Goal: Information Seeking & Learning: Learn about a topic

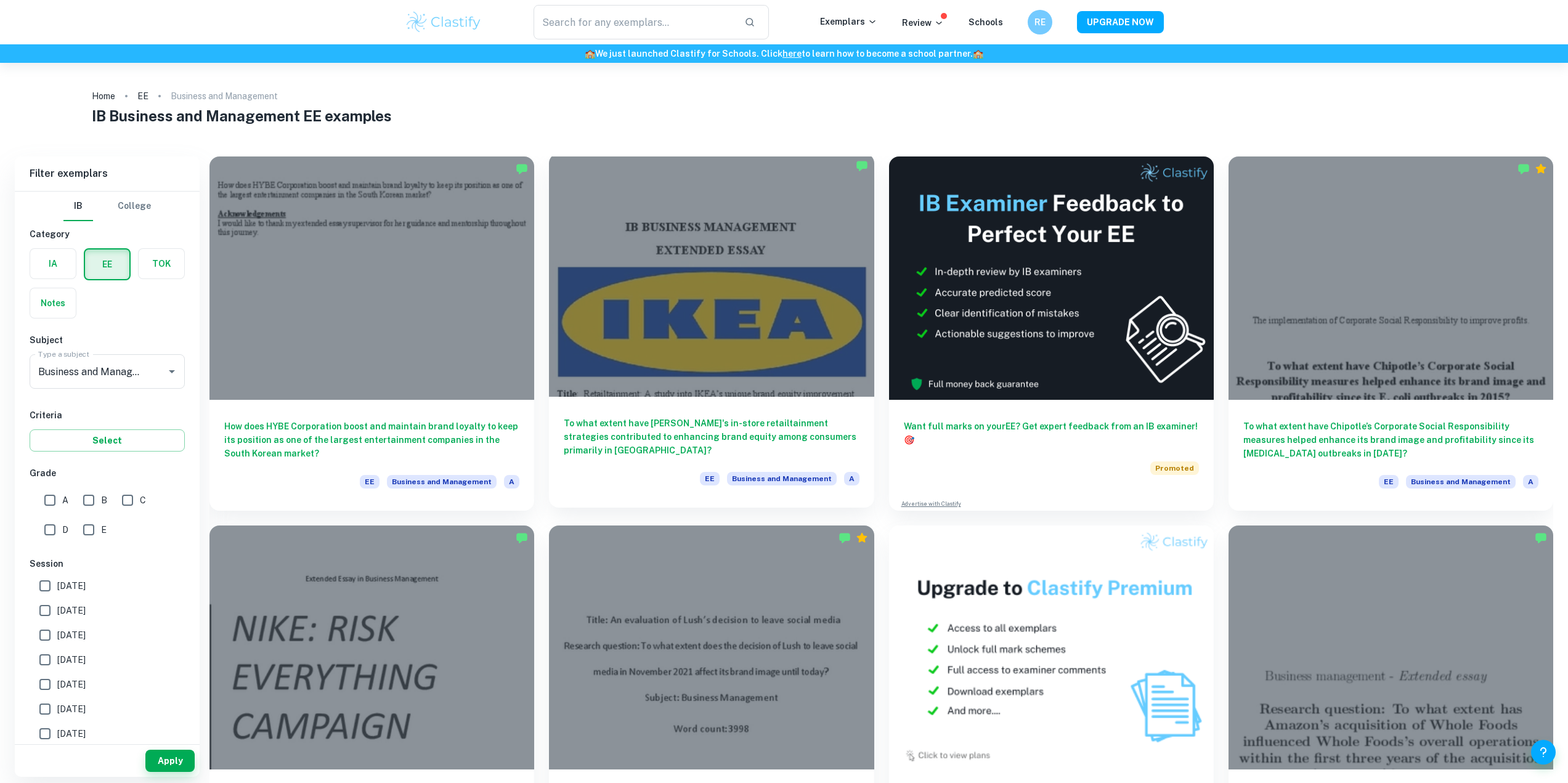
click at [671, 322] on div at bounding box center [711, 274] width 325 height 243
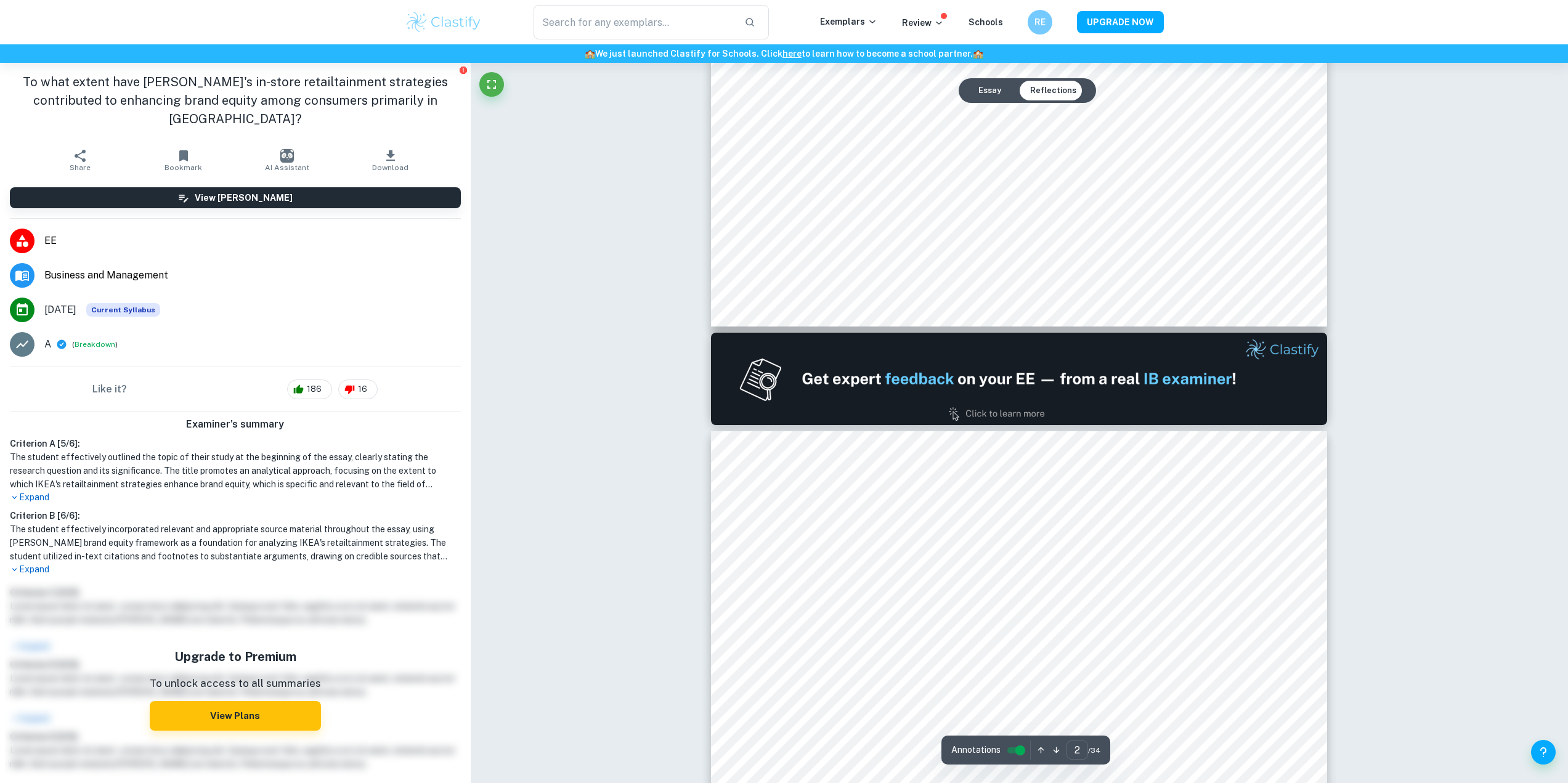
type input "1"
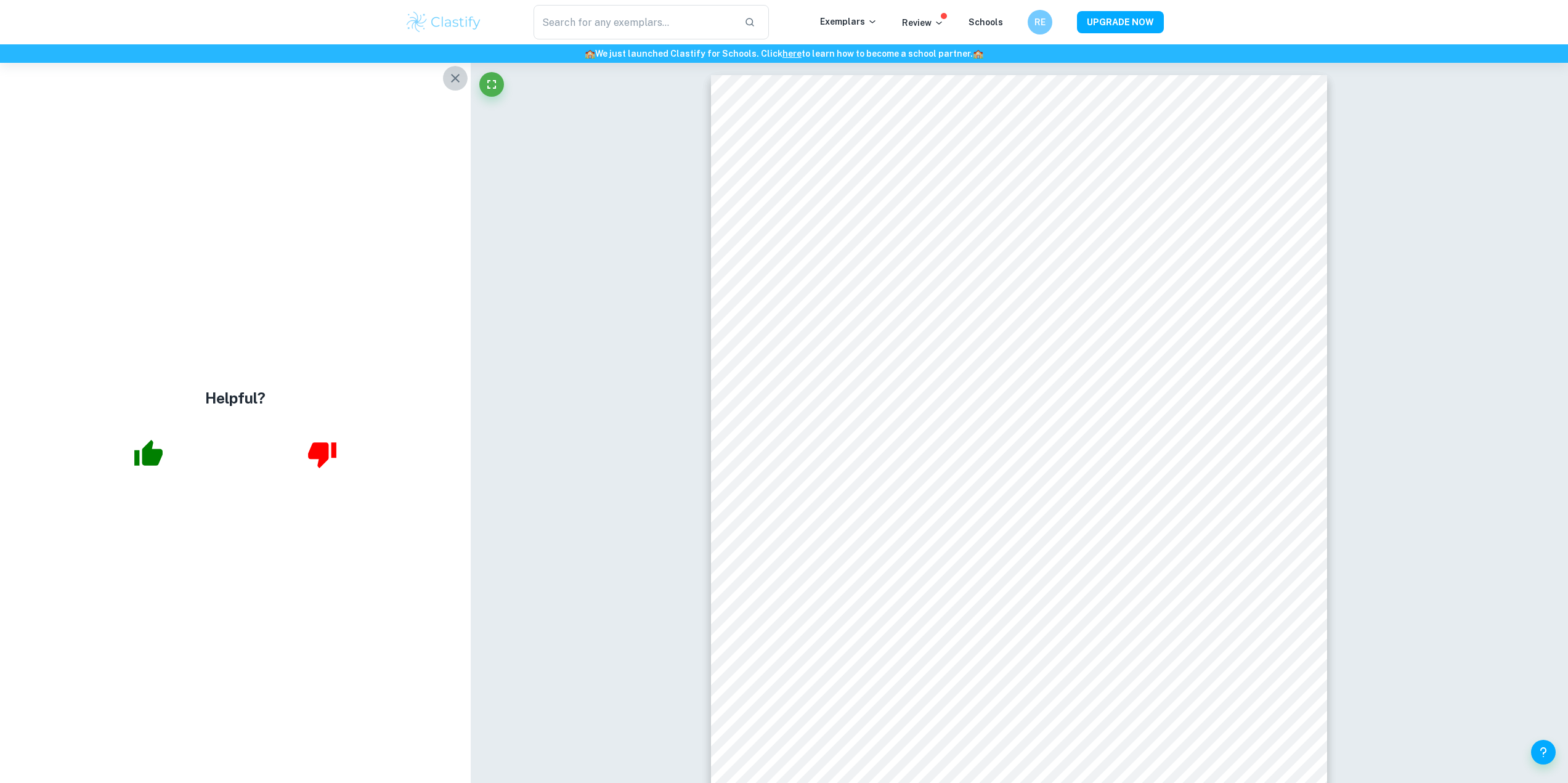
click at [448, 75] on icon "button" at bounding box center [455, 78] width 14 height 14
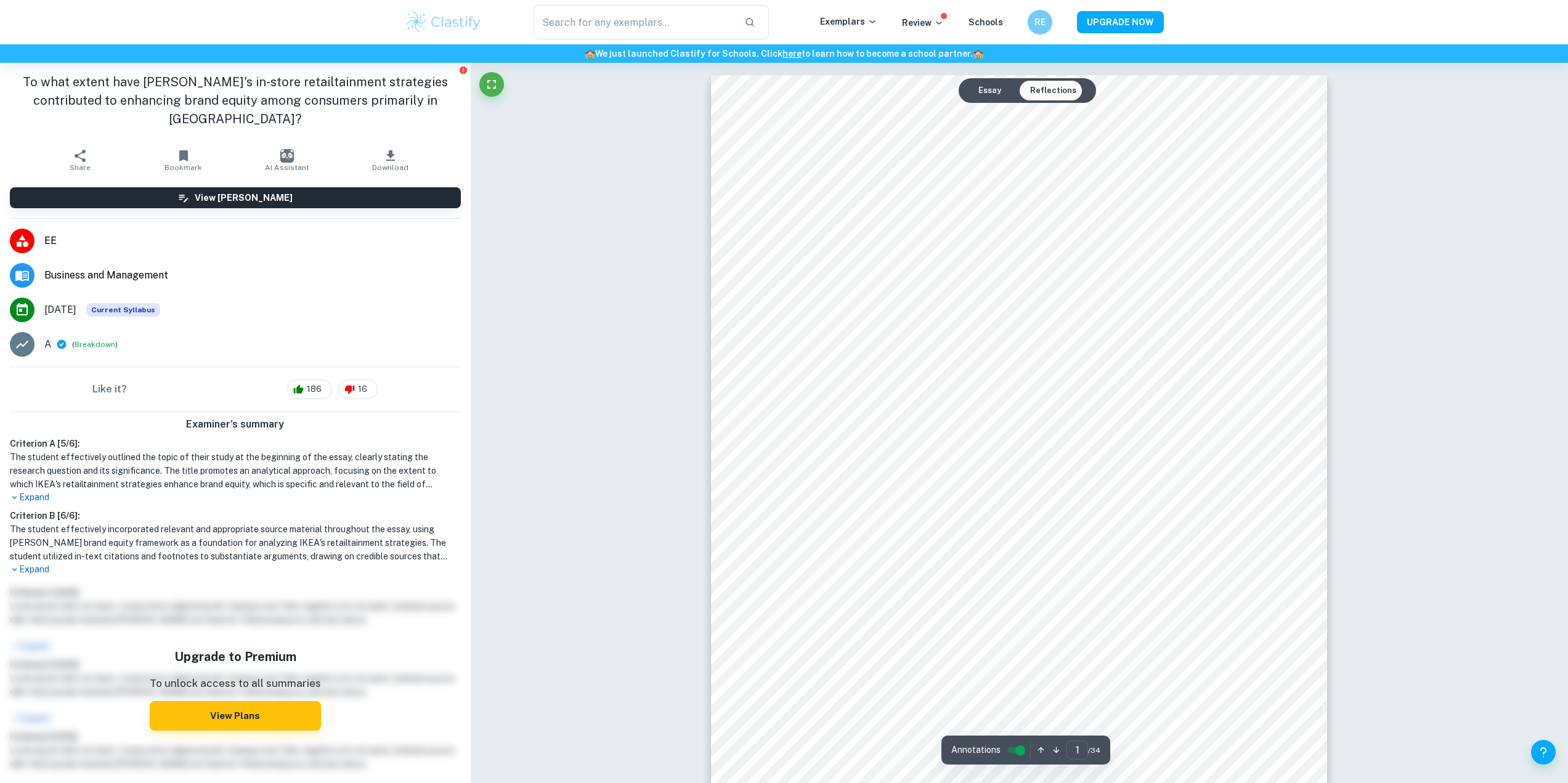
click at [984, 91] on button "Essay" at bounding box center [990, 91] width 43 height 20
click at [1028, 88] on button "Reflections" at bounding box center [1053, 91] width 66 height 20
click at [983, 91] on button "Essay" at bounding box center [990, 91] width 43 height 20
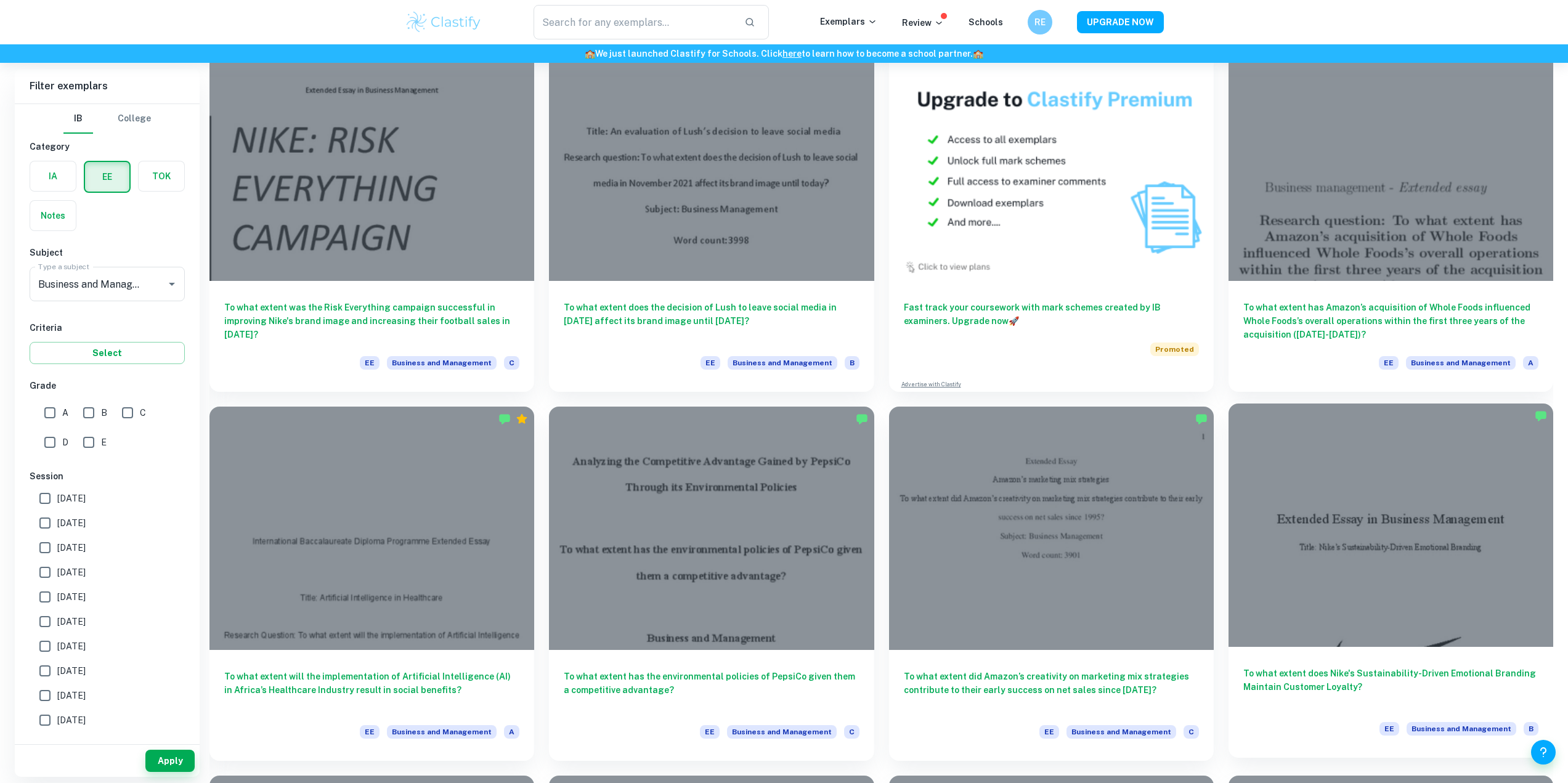
scroll to position [493, 0]
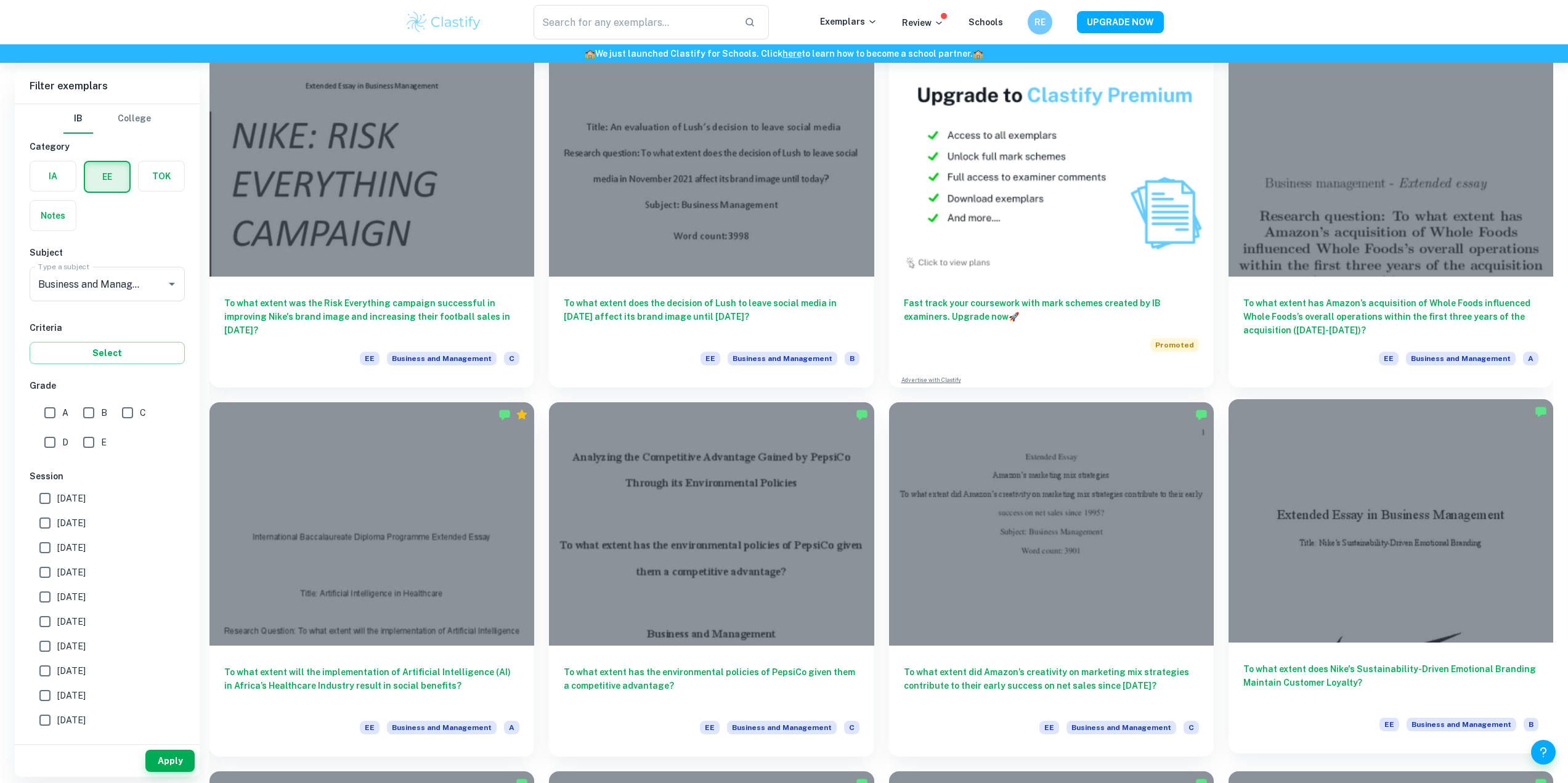
click at [1302, 560] on div at bounding box center [1390, 520] width 325 height 243
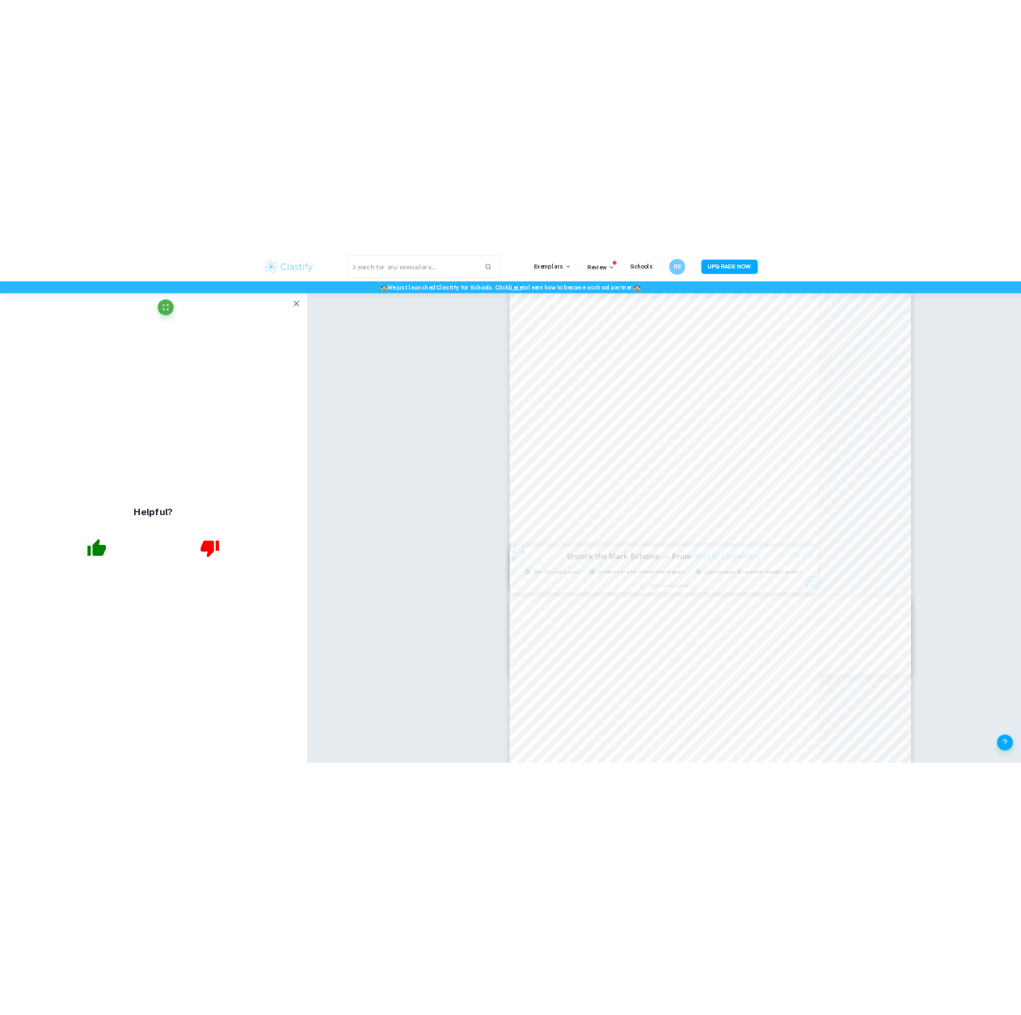
scroll to position [2129, 0]
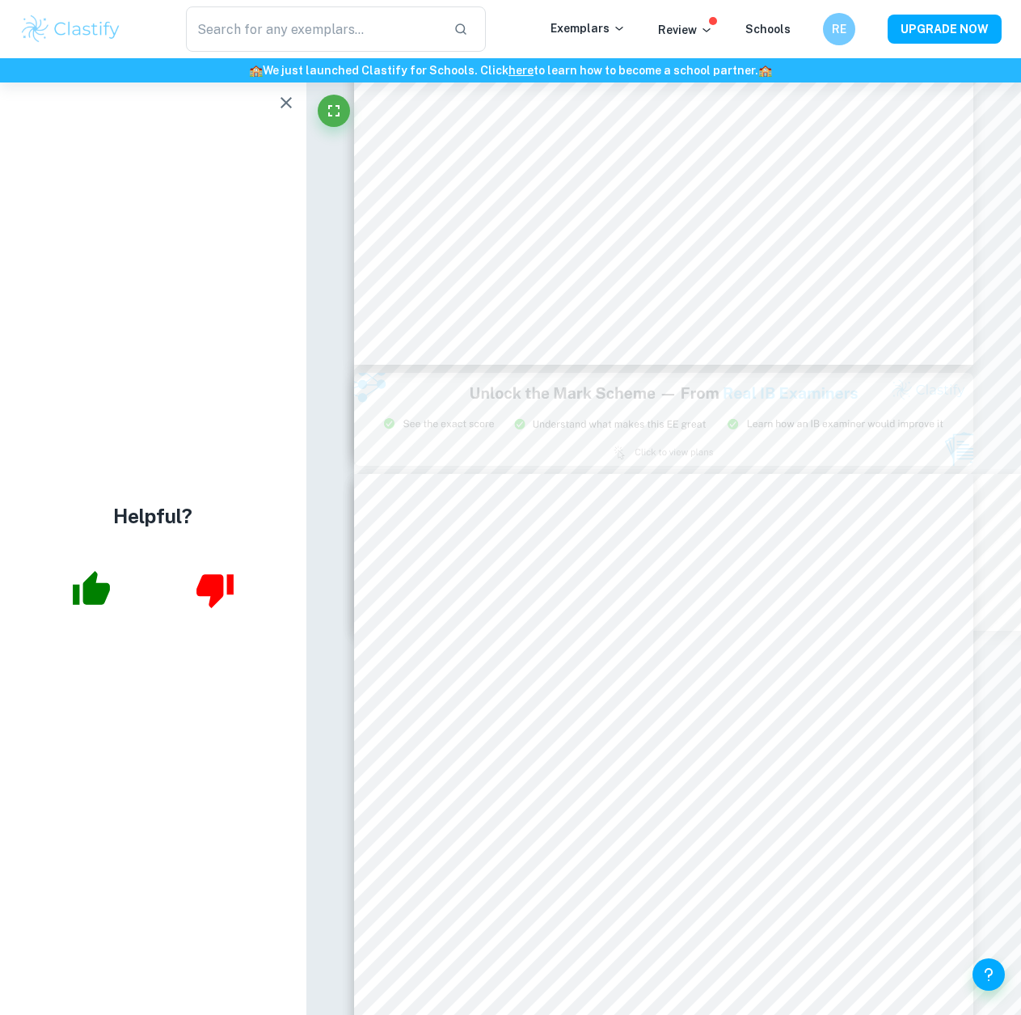
type input "2"
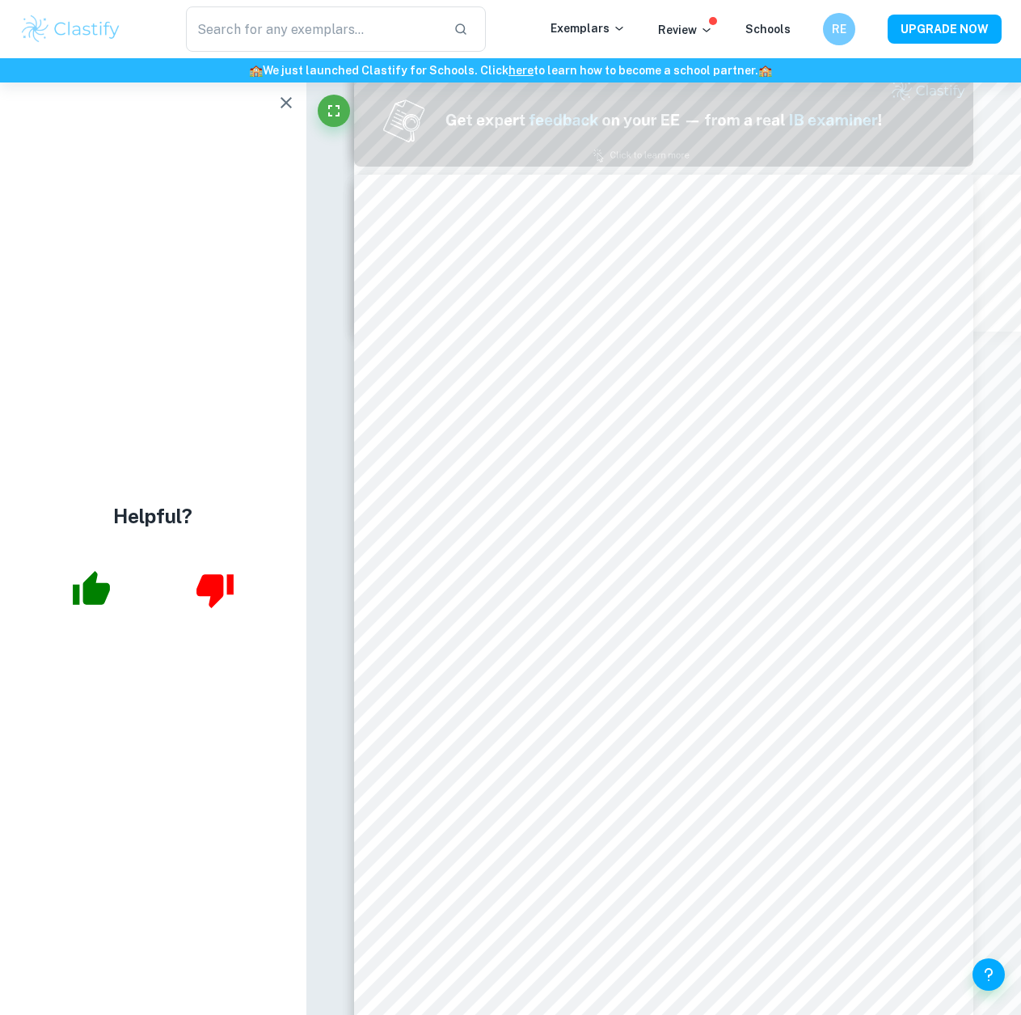
scroll to position [916, 0]
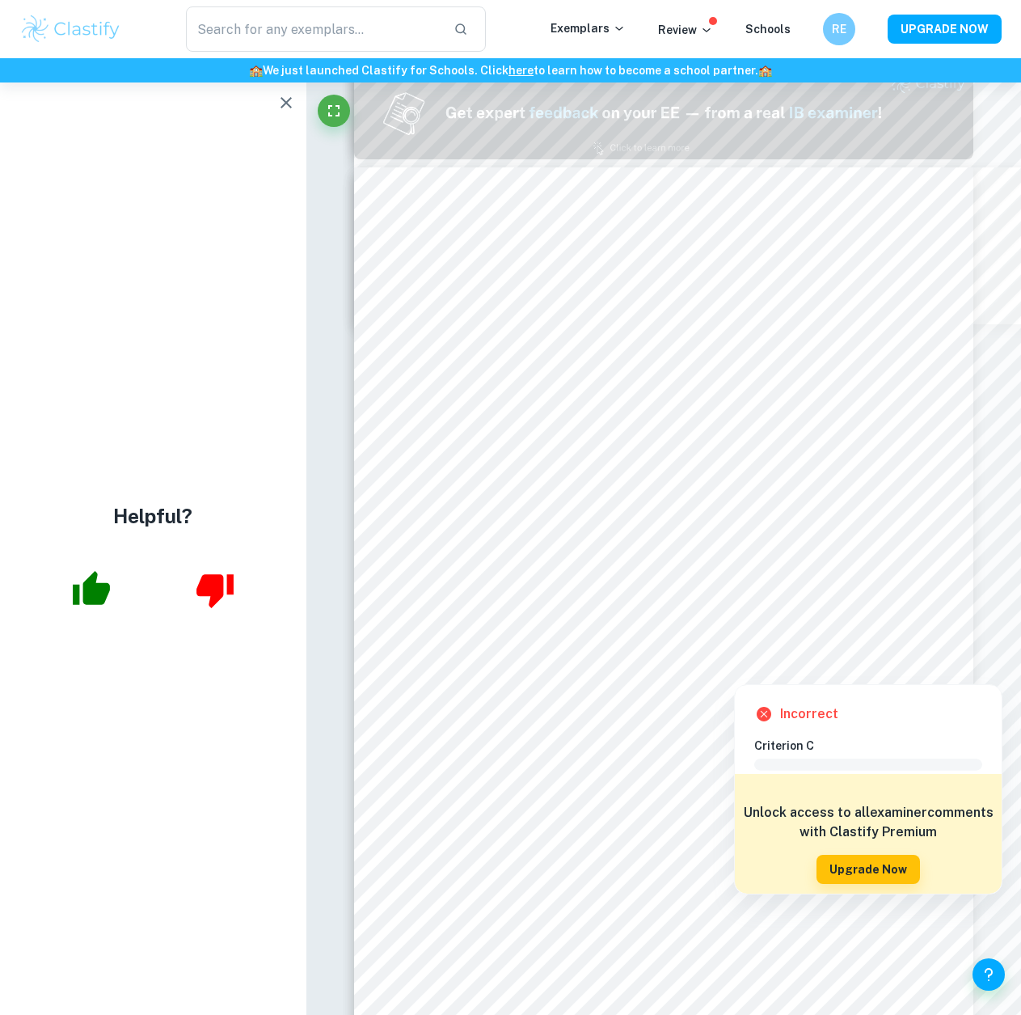
click at [887, 568] on div at bounding box center [782, 582] width 564 height 36
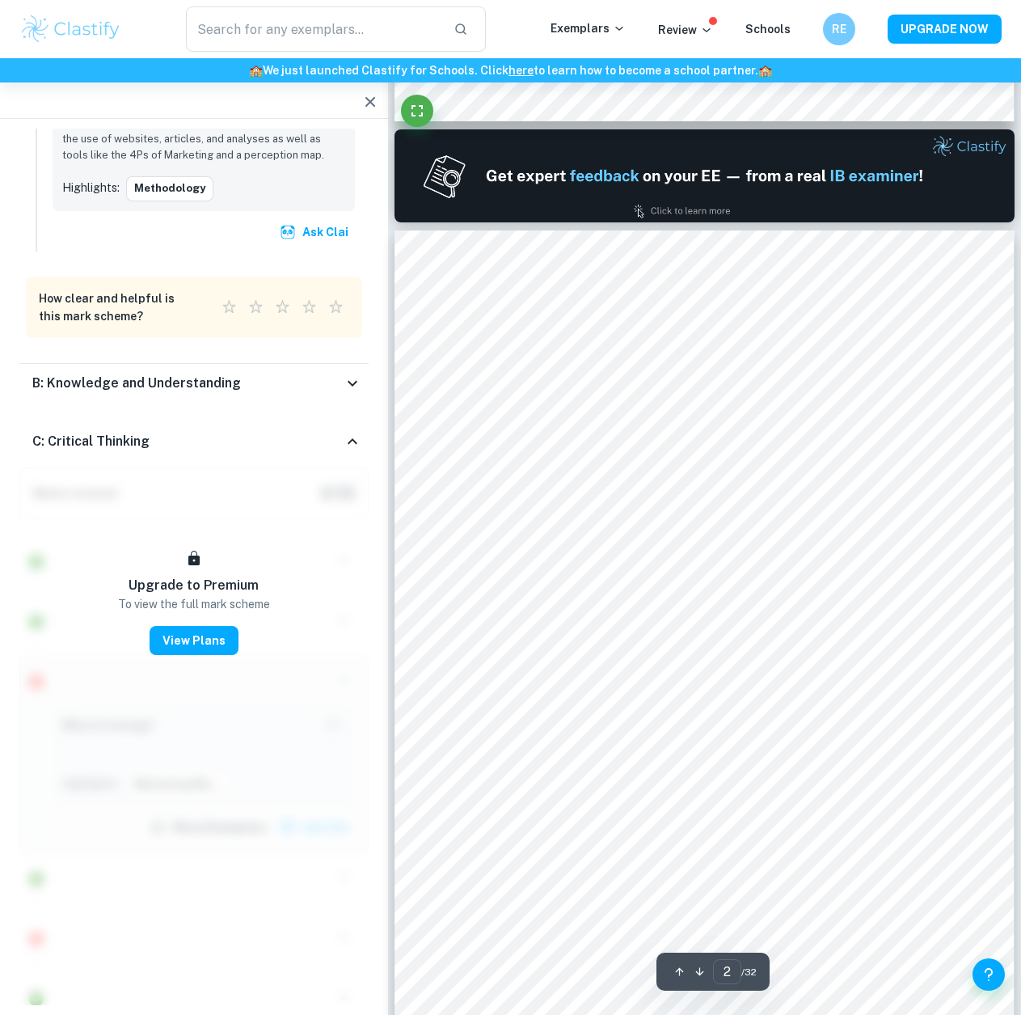
scroll to position [889, 0]
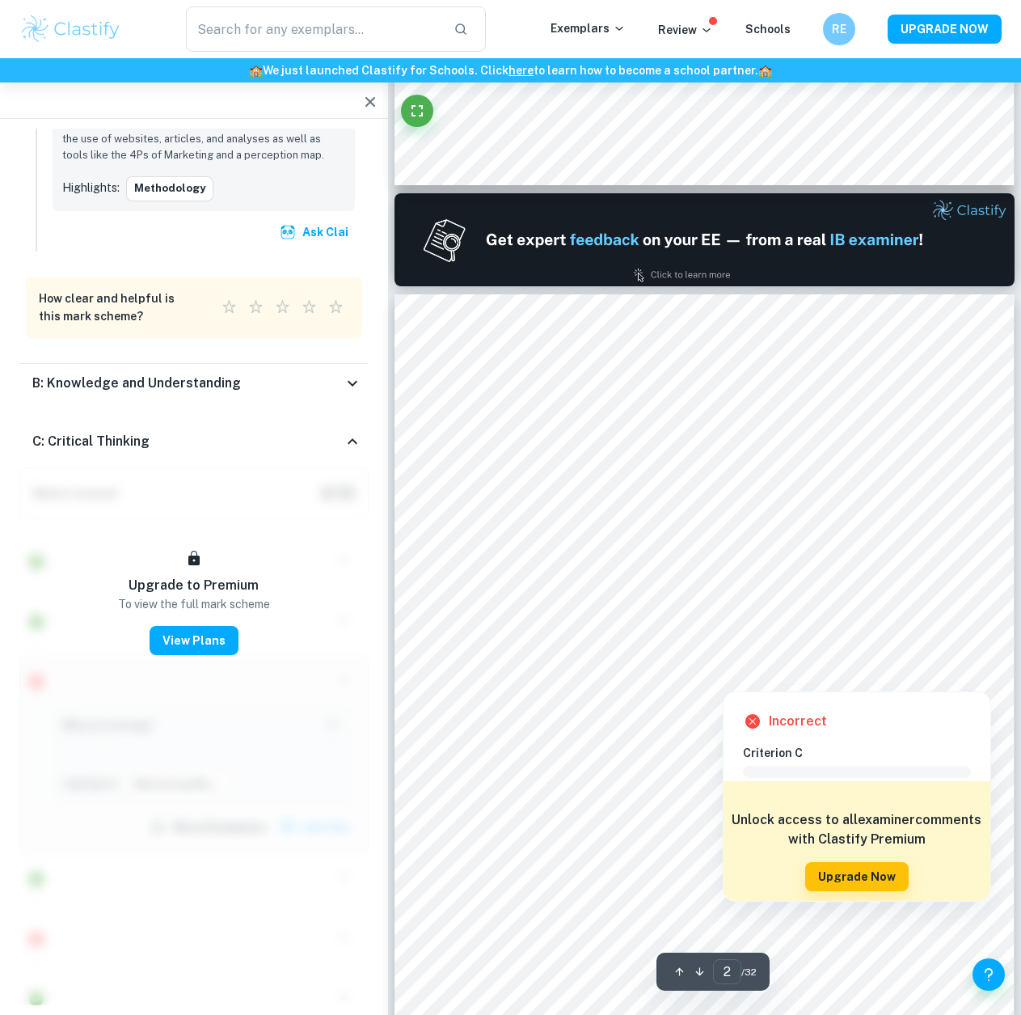
type input "1"
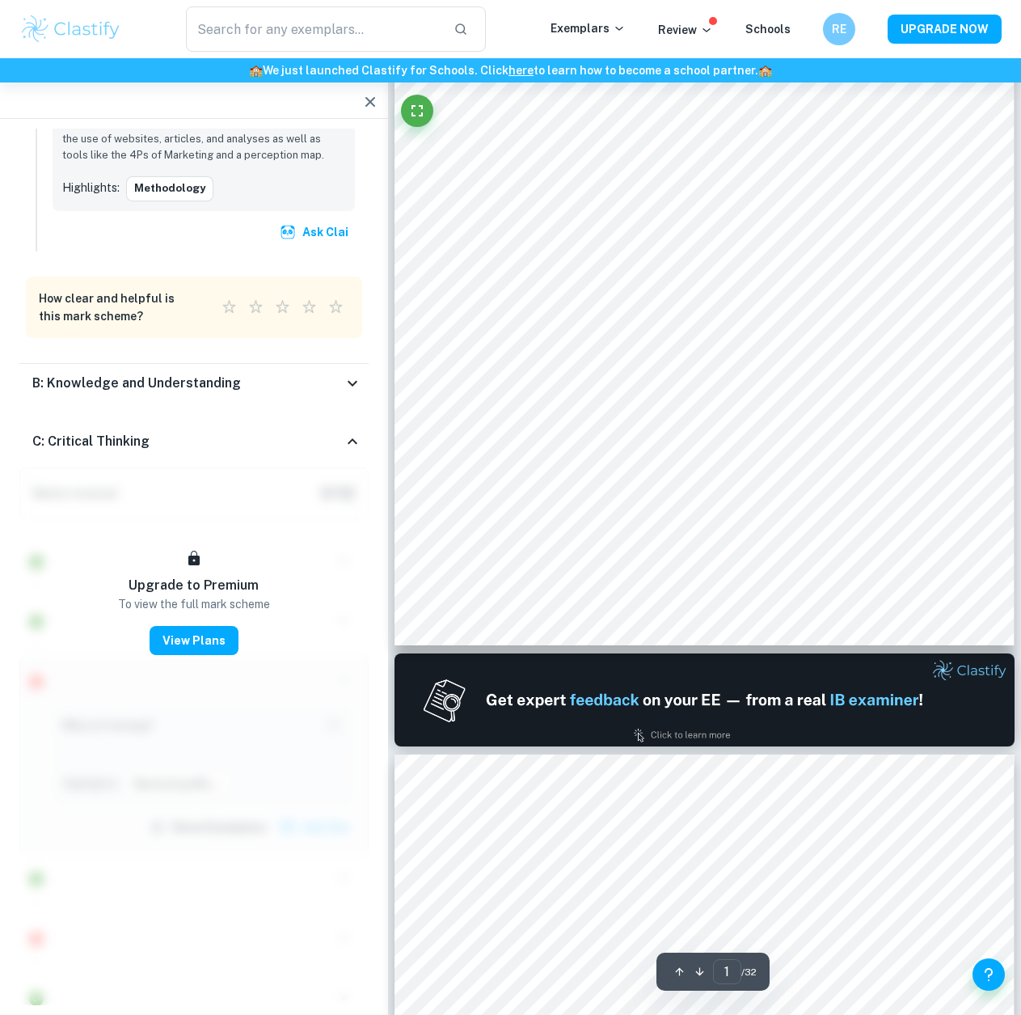
scroll to position [323, 0]
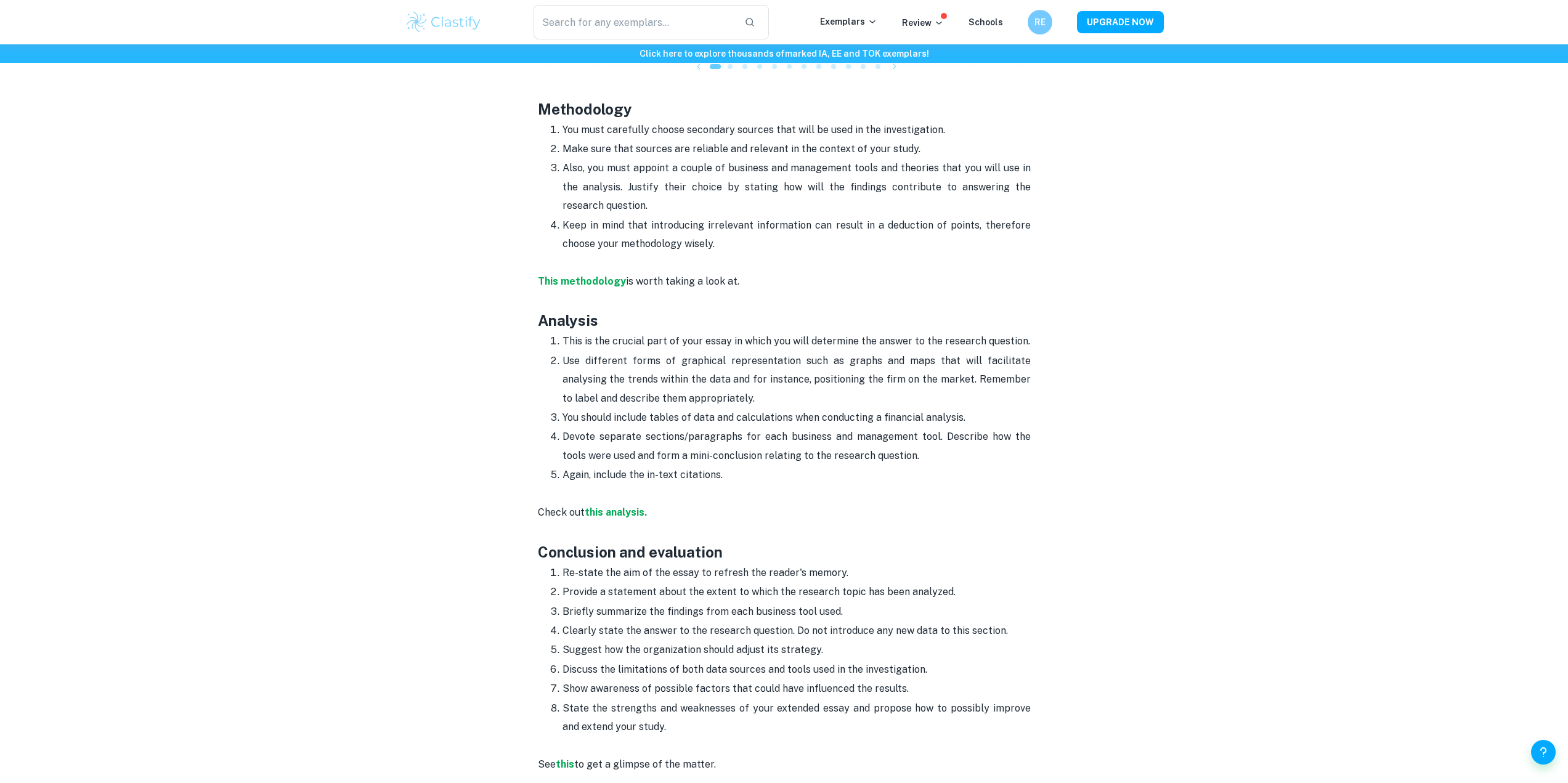
scroll to position [1417, 0]
